Goal: Task Accomplishment & Management: Manage account settings

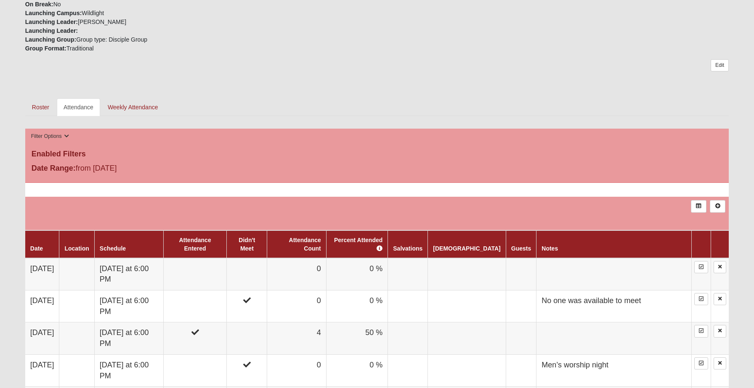
scroll to position [305, 0]
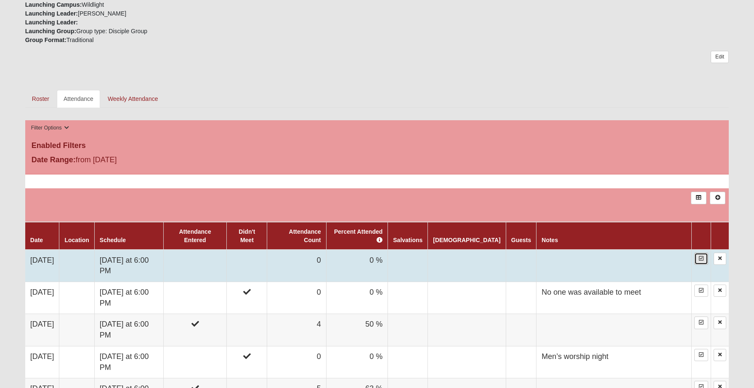
click at [701, 253] on link at bounding box center [701, 259] width 14 height 12
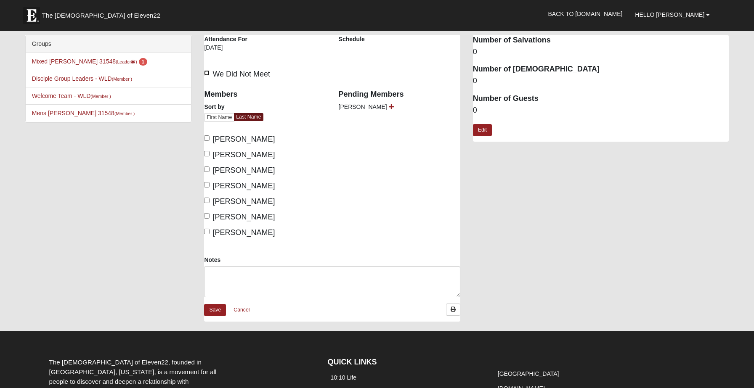
click at [208, 73] on input "We Did Not Meet" at bounding box center [206, 72] width 5 height 5
checkbox input "true"
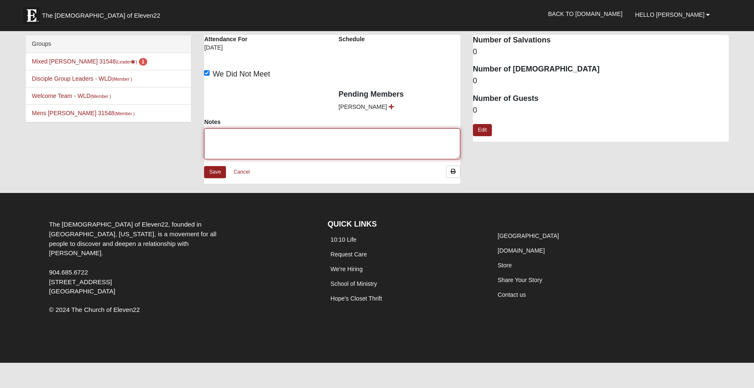
click at [225, 147] on textarea "Notes" at bounding box center [332, 143] width 256 height 31
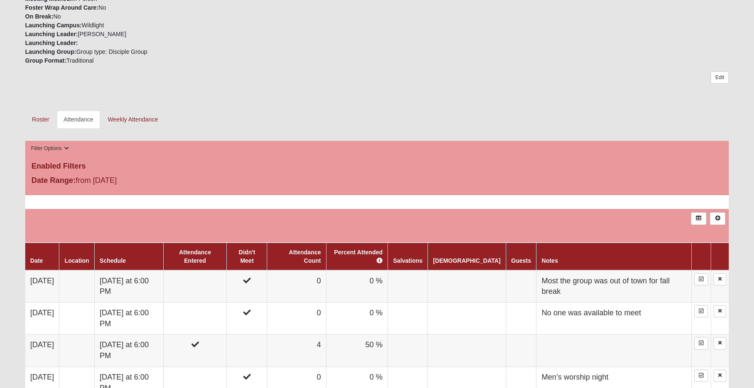
scroll to position [295, 0]
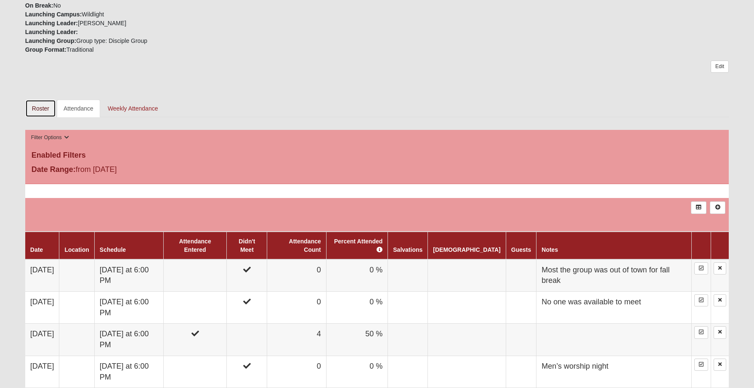
click at [43, 112] on link "Roster" at bounding box center [40, 109] width 31 height 18
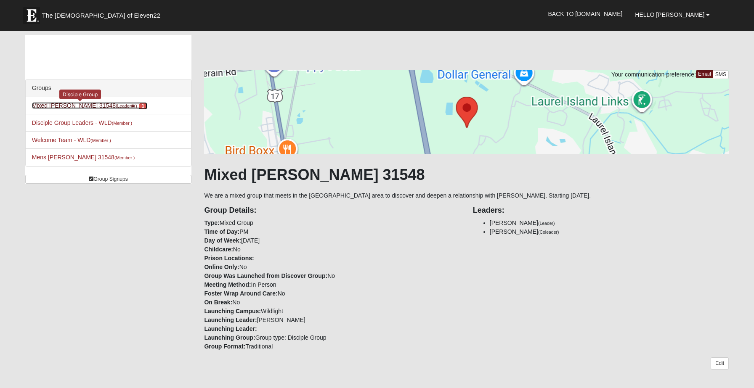
click at [56, 107] on link "Mixed Matthews 31548 (Leader ) 1" at bounding box center [89, 105] width 115 height 7
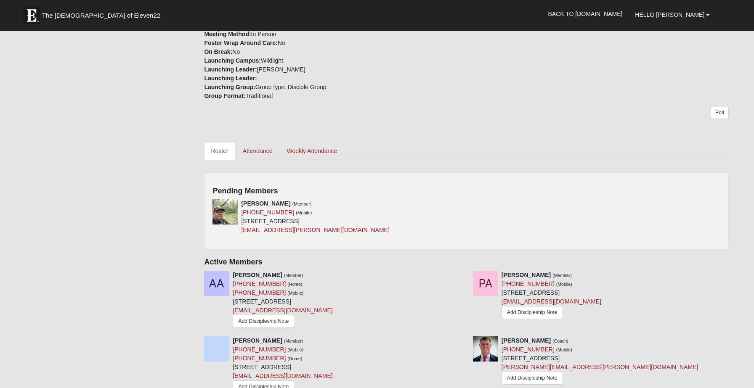
scroll to position [252, 0]
drag, startPoint x: 328, startPoint y: 231, endPoint x: 242, endPoint y: 233, distance: 85.4
click at [242, 233] on div "[PERSON_NAME] (Member) [PHONE_NUMBER] (Mobile) [STREET_ADDRESS] [EMAIL_ADDRESS]…" at bounding box center [315, 216] width 148 height 35
copy link "[EMAIL_ADDRESS][PERSON_NAME][DOMAIN_NAME]"
